Goal: Use online tool/utility: Use online tool/utility

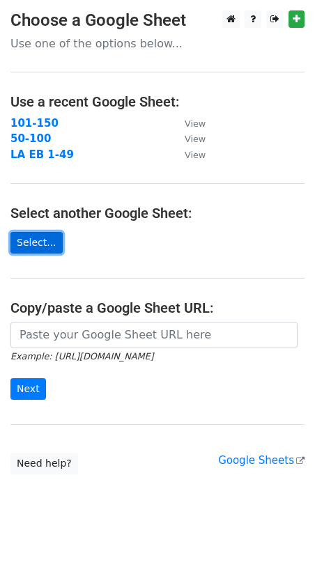
click at [30, 247] on link "Select..." at bounding box center [36, 243] width 52 height 22
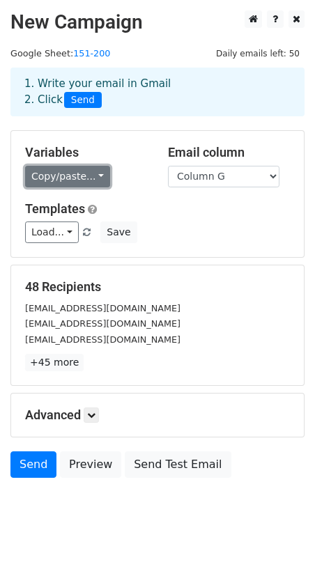
click at [93, 176] on link "Copy/paste..." at bounding box center [67, 177] width 85 height 22
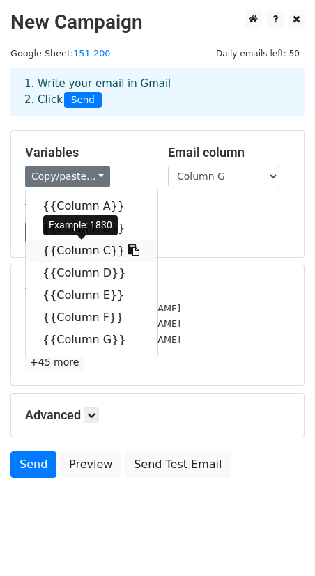
click at [85, 251] on link "{{Column C}}" at bounding box center [92, 251] width 132 height 22
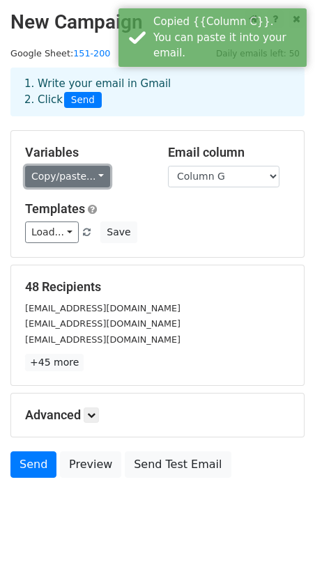
click at [82, 171] on link "Copy/paste..." at bounding box center [67, 177] width 85 height 22
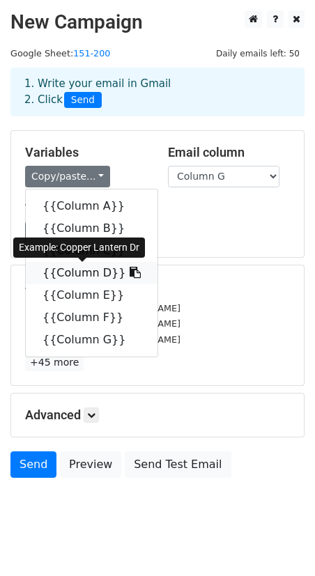
click at [80, 270] on link "{{Column D}}" at bounding box center [92, 273] width 132 height 22
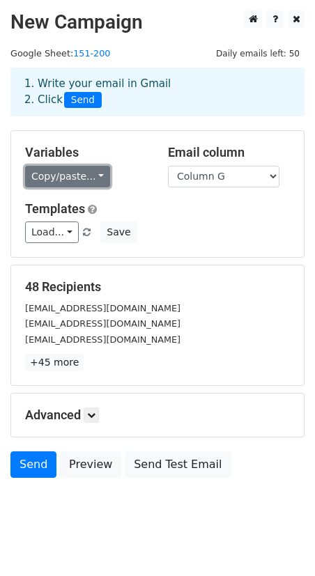
click at [63, 176] on link "Copy/paste..." at bounding box center [67, 177] width 85 height 22
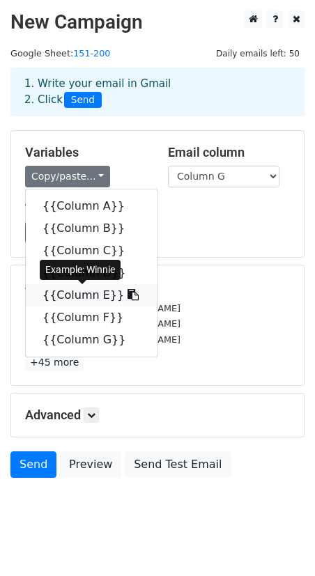
click at [73, 295] on link "{{Column E}}" at bounding box center [92, 295] width 132 height 22
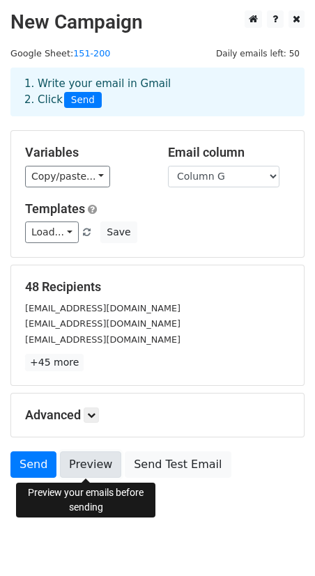
click at [93, 461] on link "Preview" at bounding box center [90, 464] width 61 height 26
